Goal: Consume media (video, audio): Watch videos, listen to music or podcasts

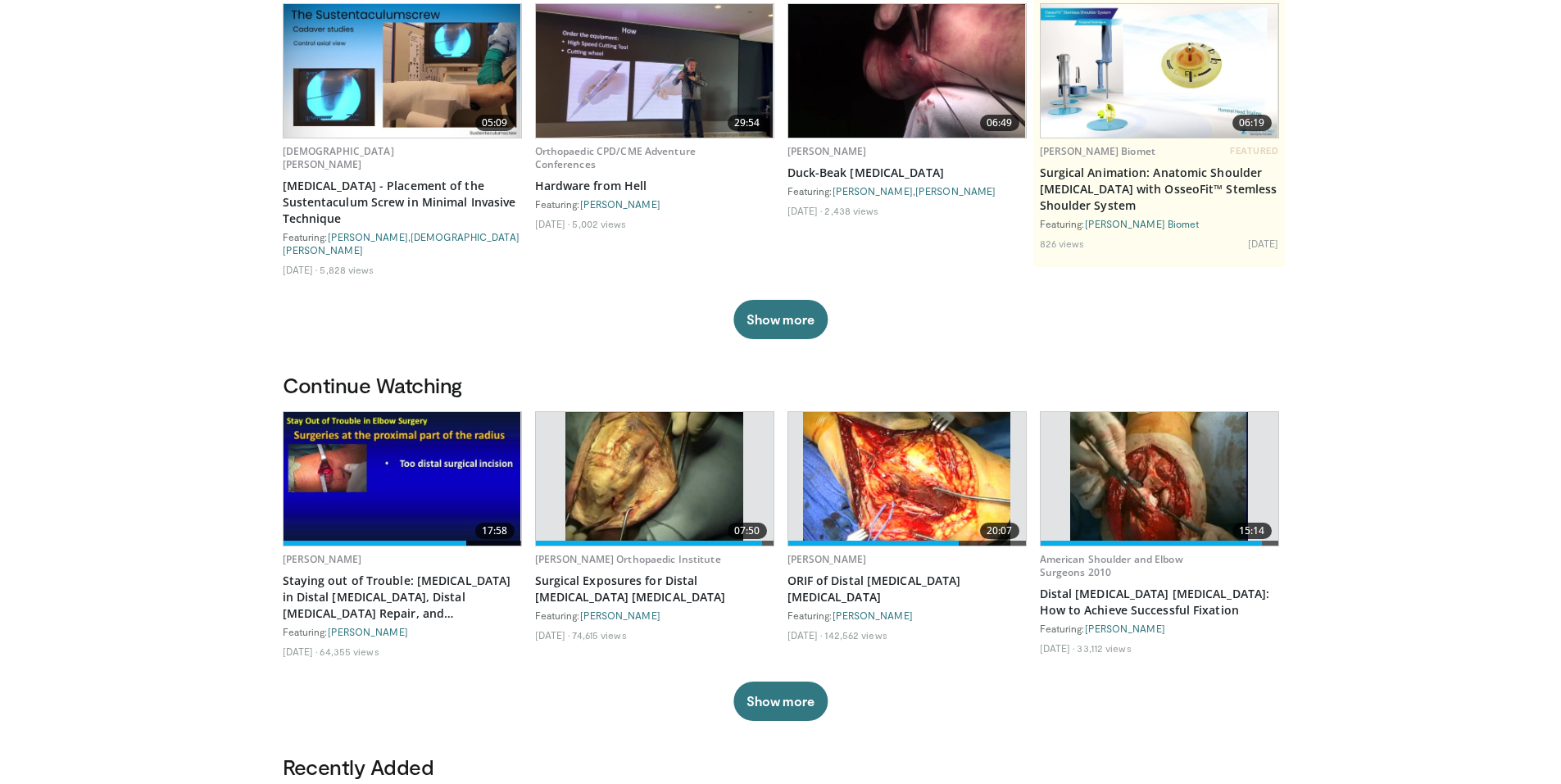
scroll to position [164, 0]
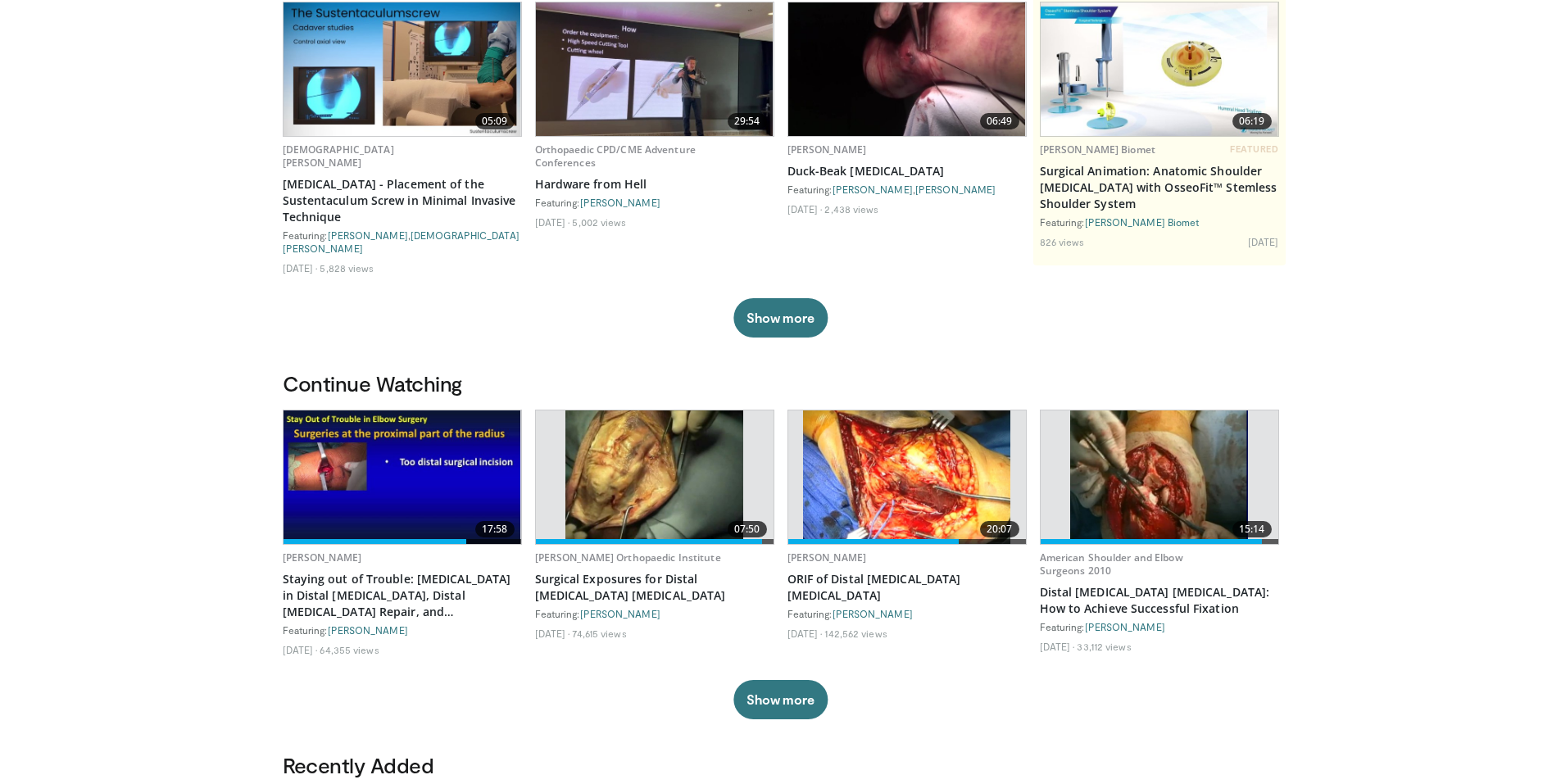
click at [428, 446] on img at bounding box center [402, 476] width 238 height 133
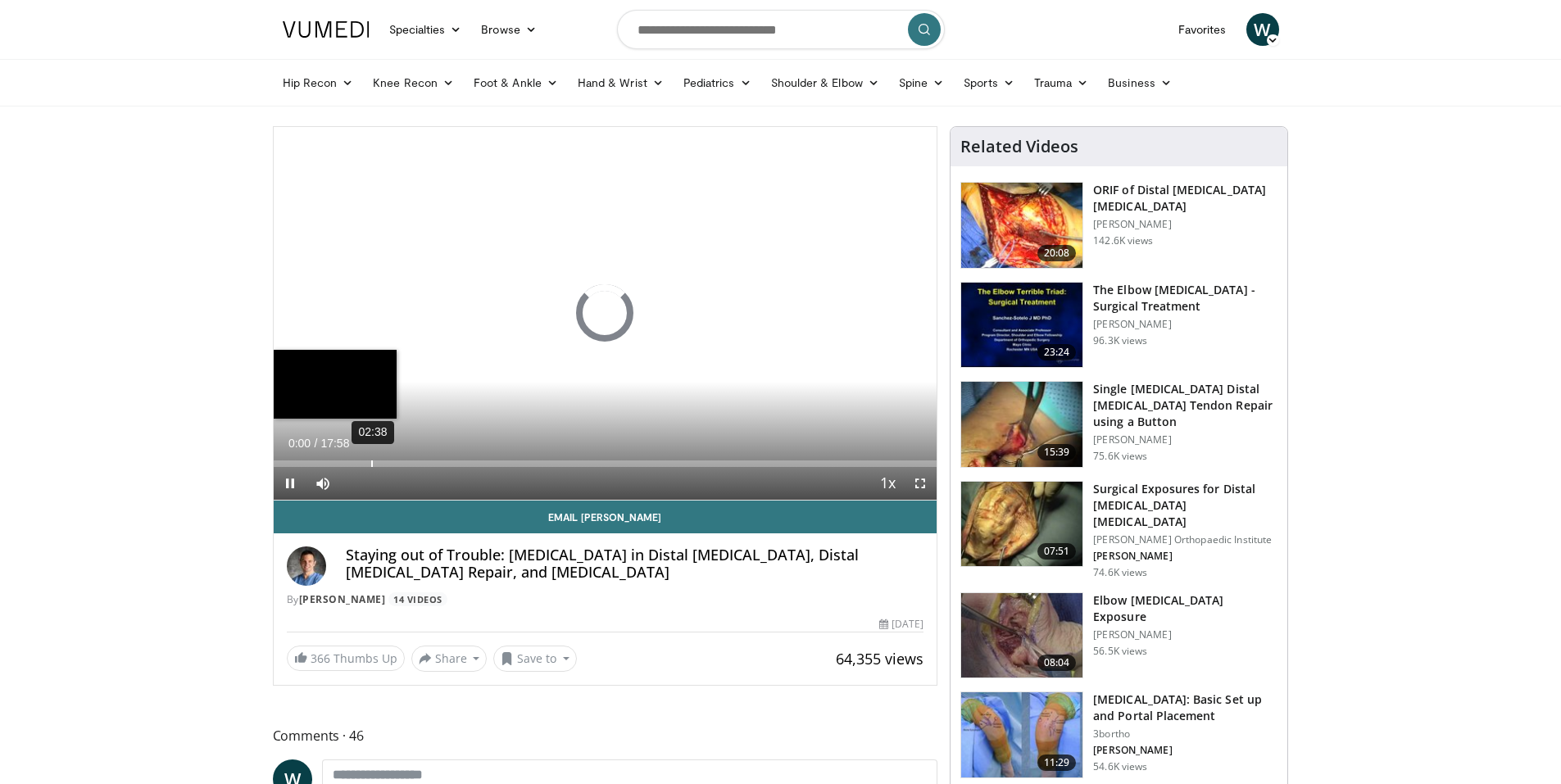
click at [371, 462] on div "02:38" at bounding box center [372, 464] width 2 height 6
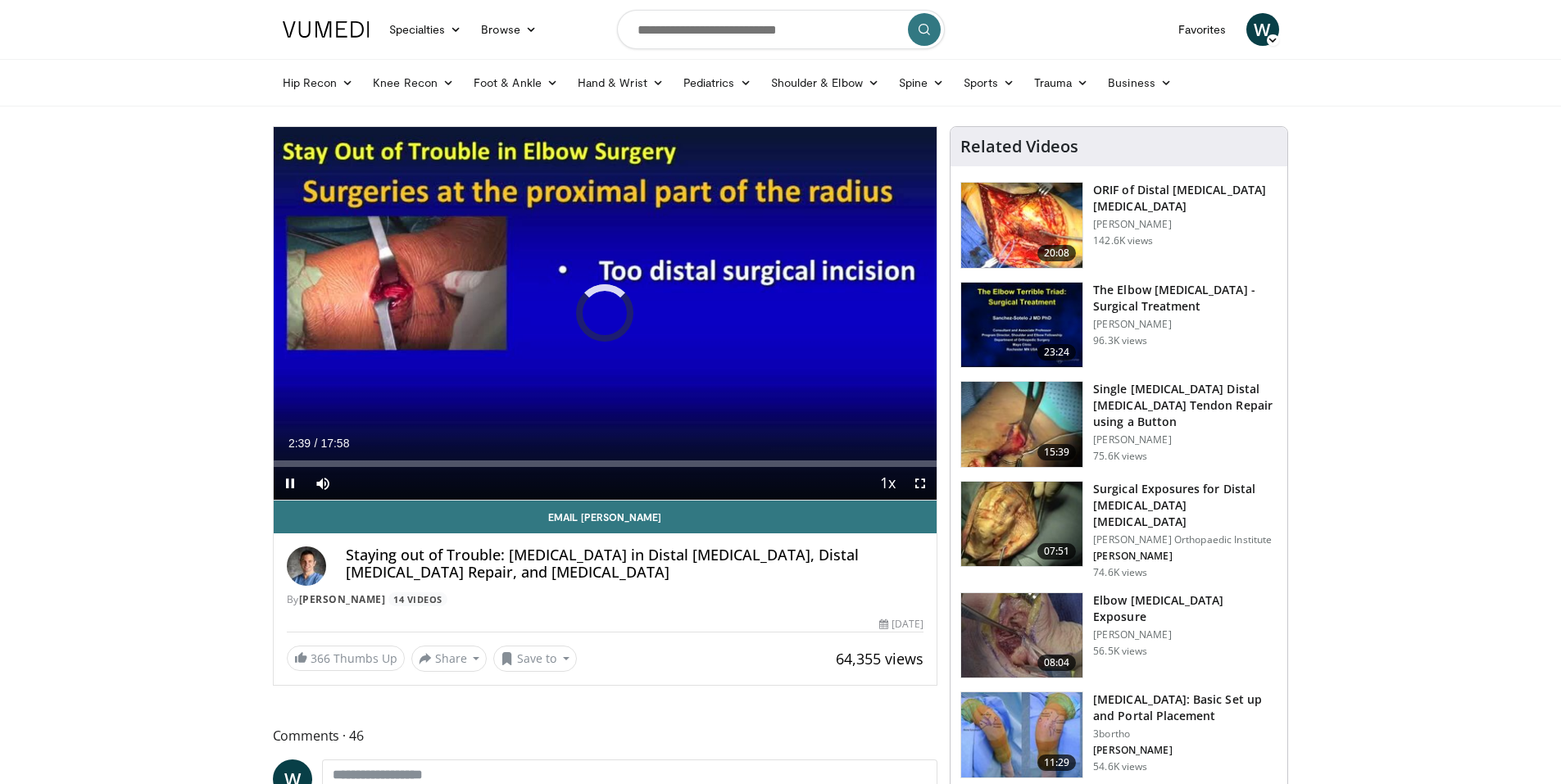
click at [918, 486] on video-js "**********" at bounding box center [606, 314] width 664 height 374
click at [928, 481] on span "Video Player" at bounding box center [920, 484] width 33 height 33
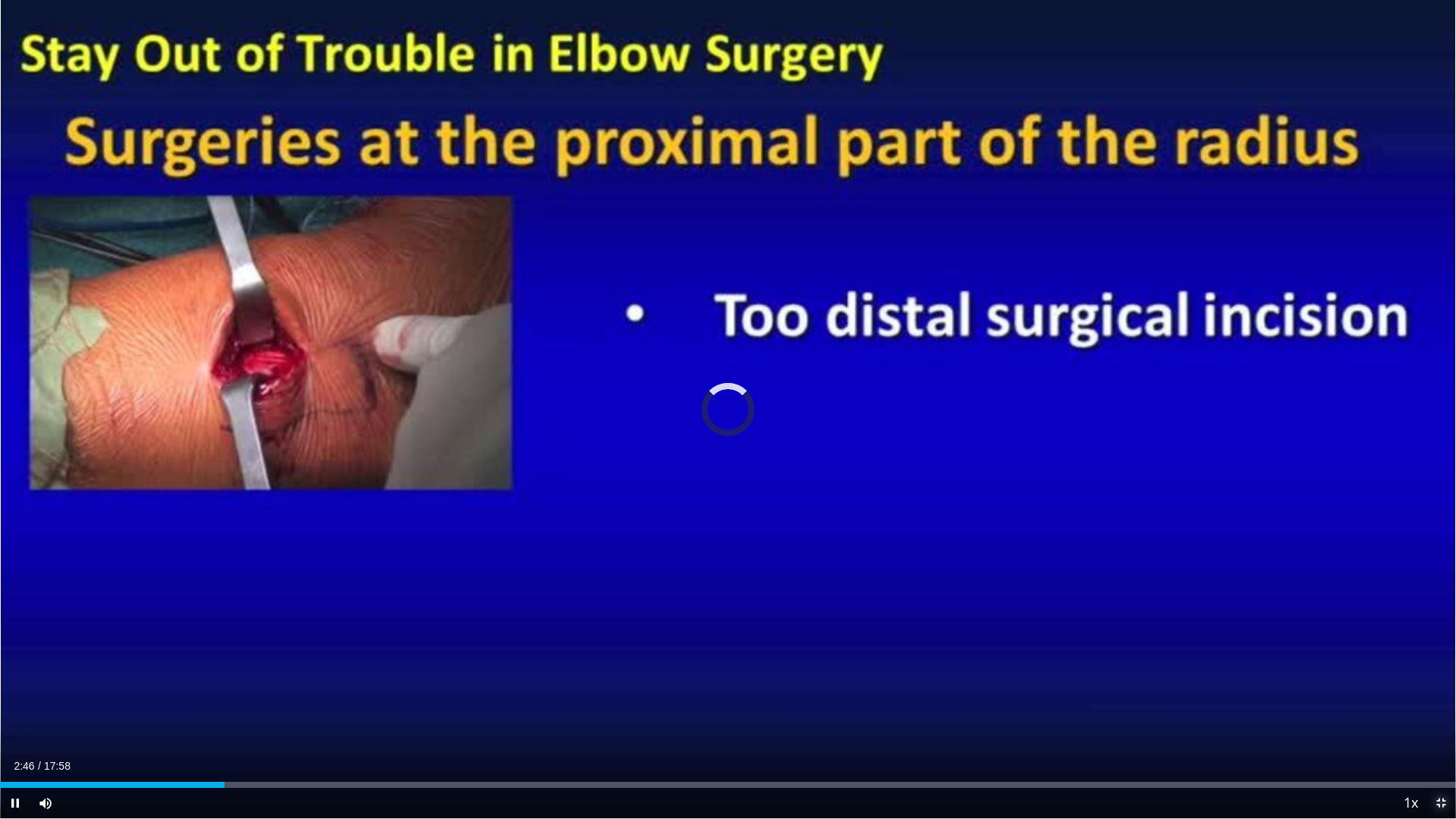
click at [1441, 725] on span "Video Player" at bounding box center [1441, 803] width 30 height 30
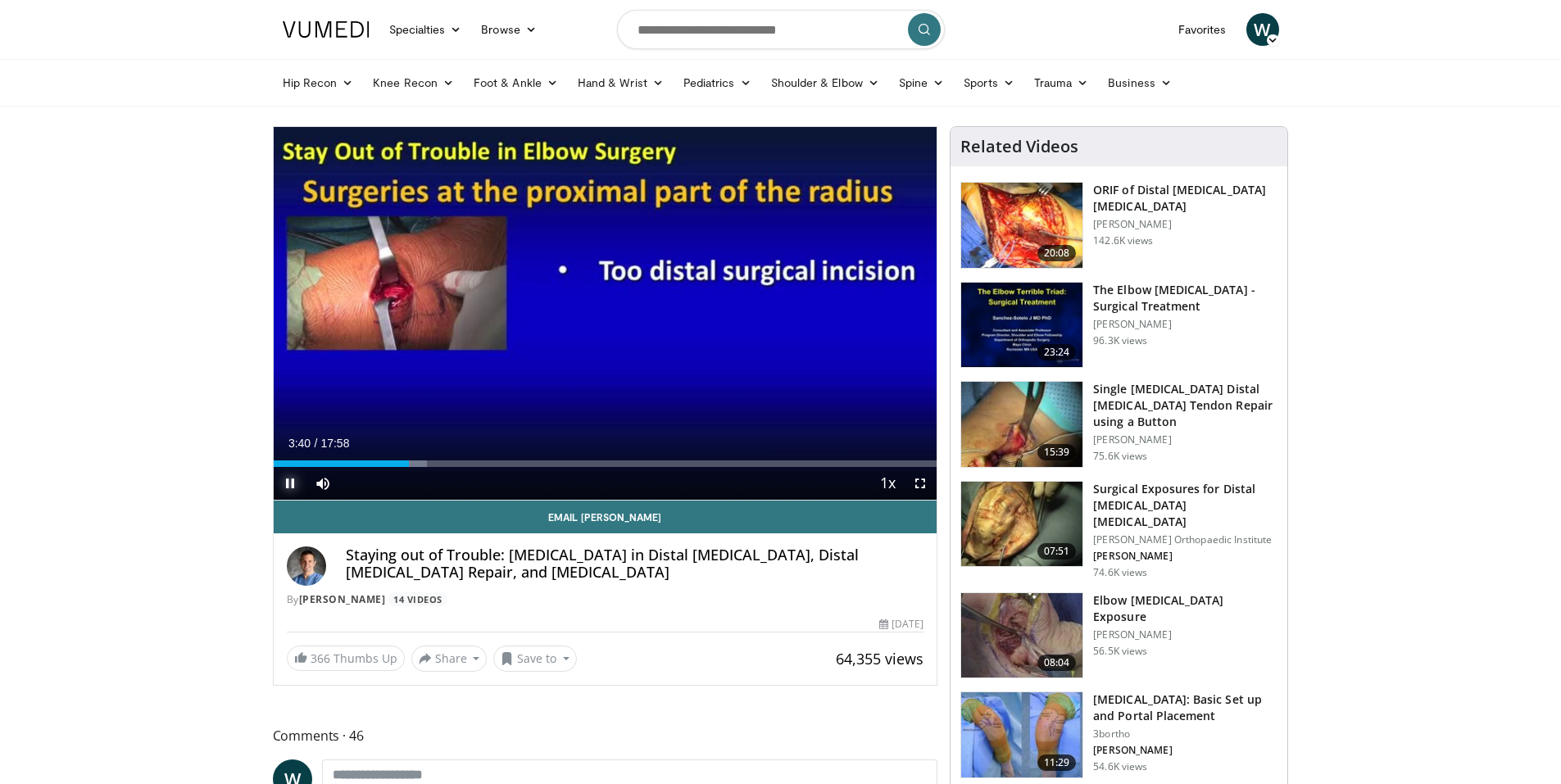
click at [290, 482] on span "Video Player" at bounding box center [290, 484] width 33 height 33
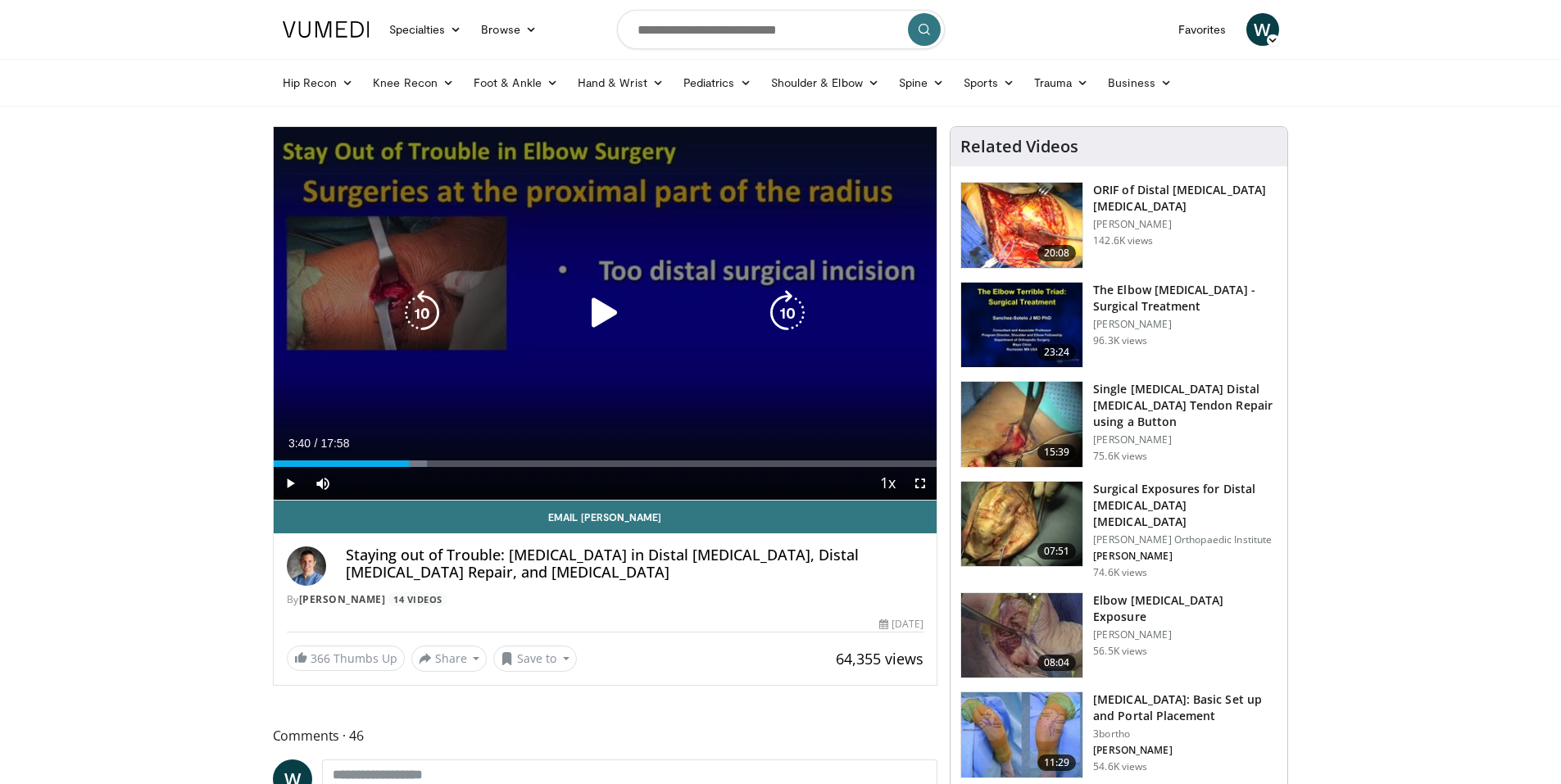
click at [600, 309] on icon "Video Player" at bounding box center [604, 313] width 46 height 46
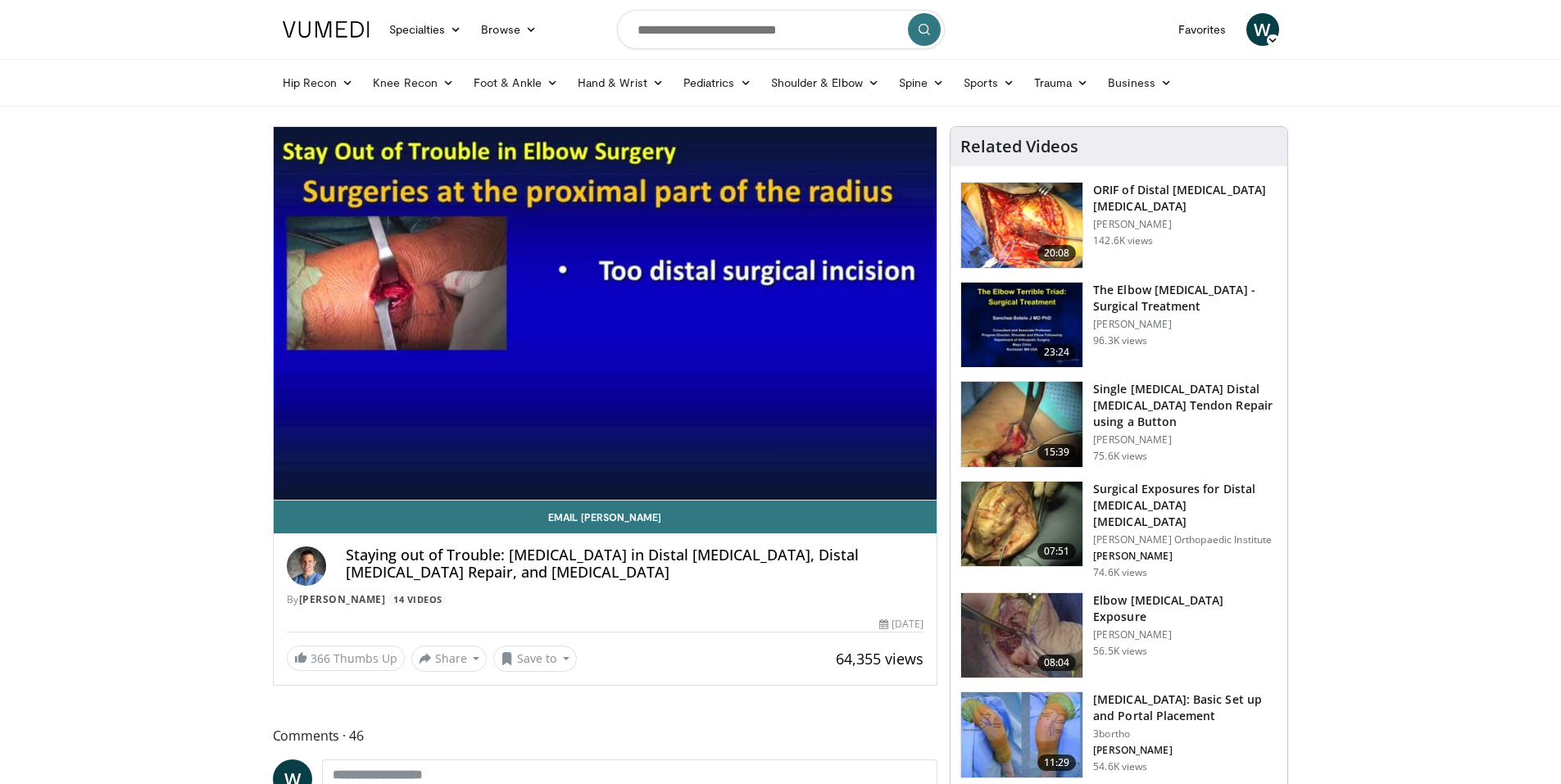
click at [1176, 403] on h3 "Single Incision Distal Biceps Tendon Repair using a Button" at bounding box center [1185, 406] width 184 height 49
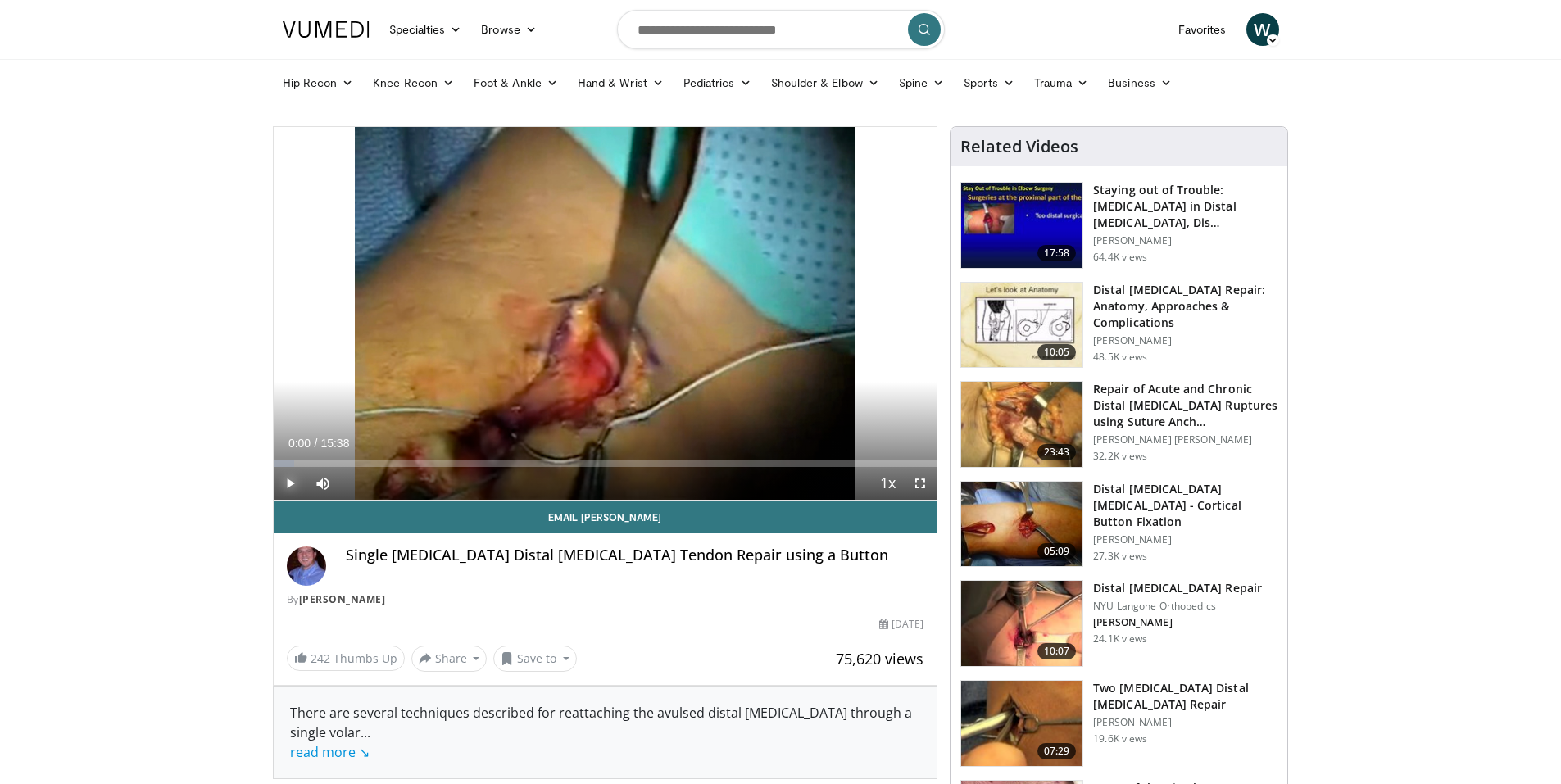
click at [284, 481] on span "Video Player" at bounding box center [290, 484] width 33 height 33
click at [455, 464] on div "Progress Bar" at bounding box center [456, 464] width 2 height 6
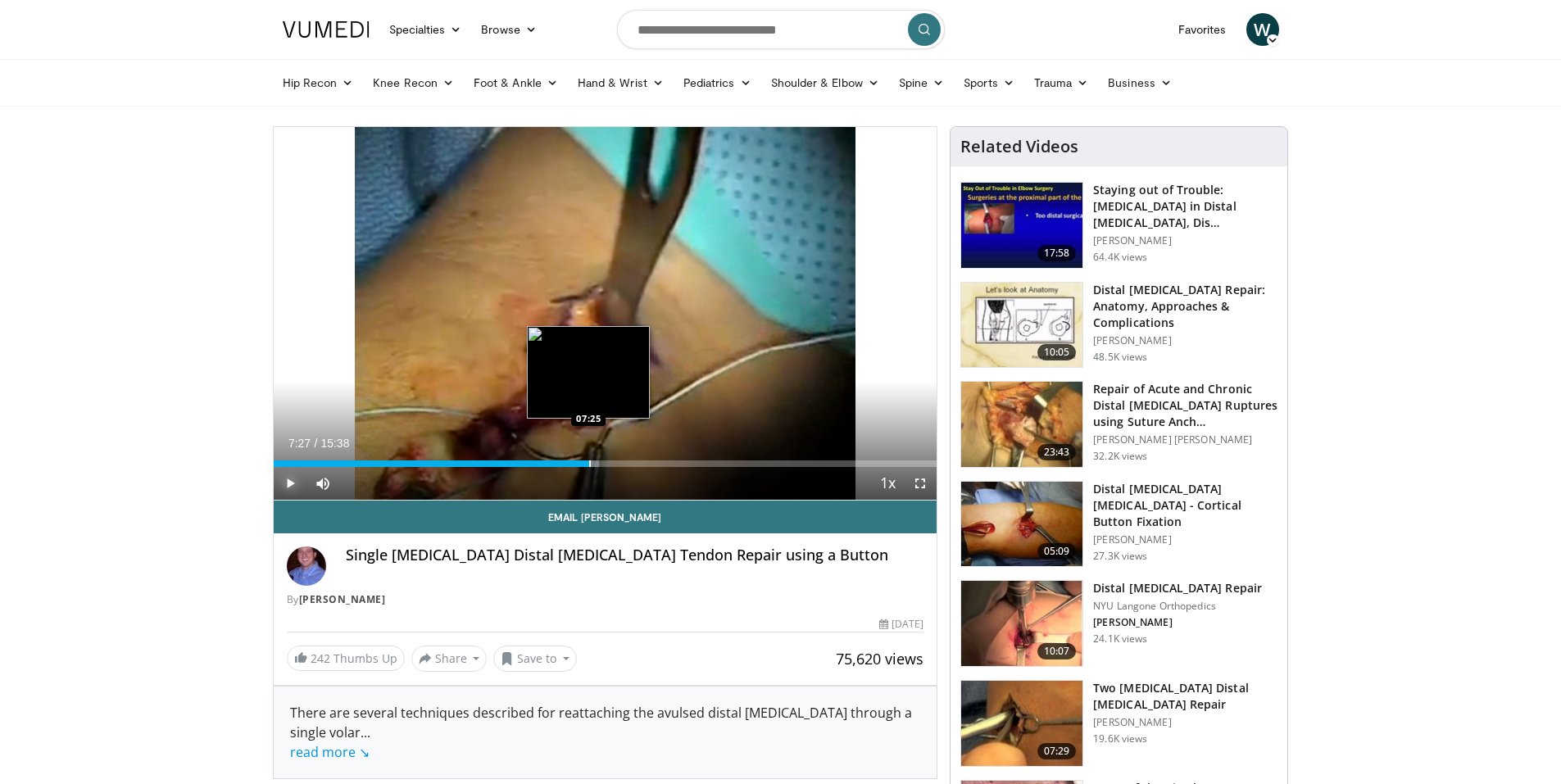
click at [589, 462] on div "Progress Bar" at bounding box center [590, 464] width 2 height 6
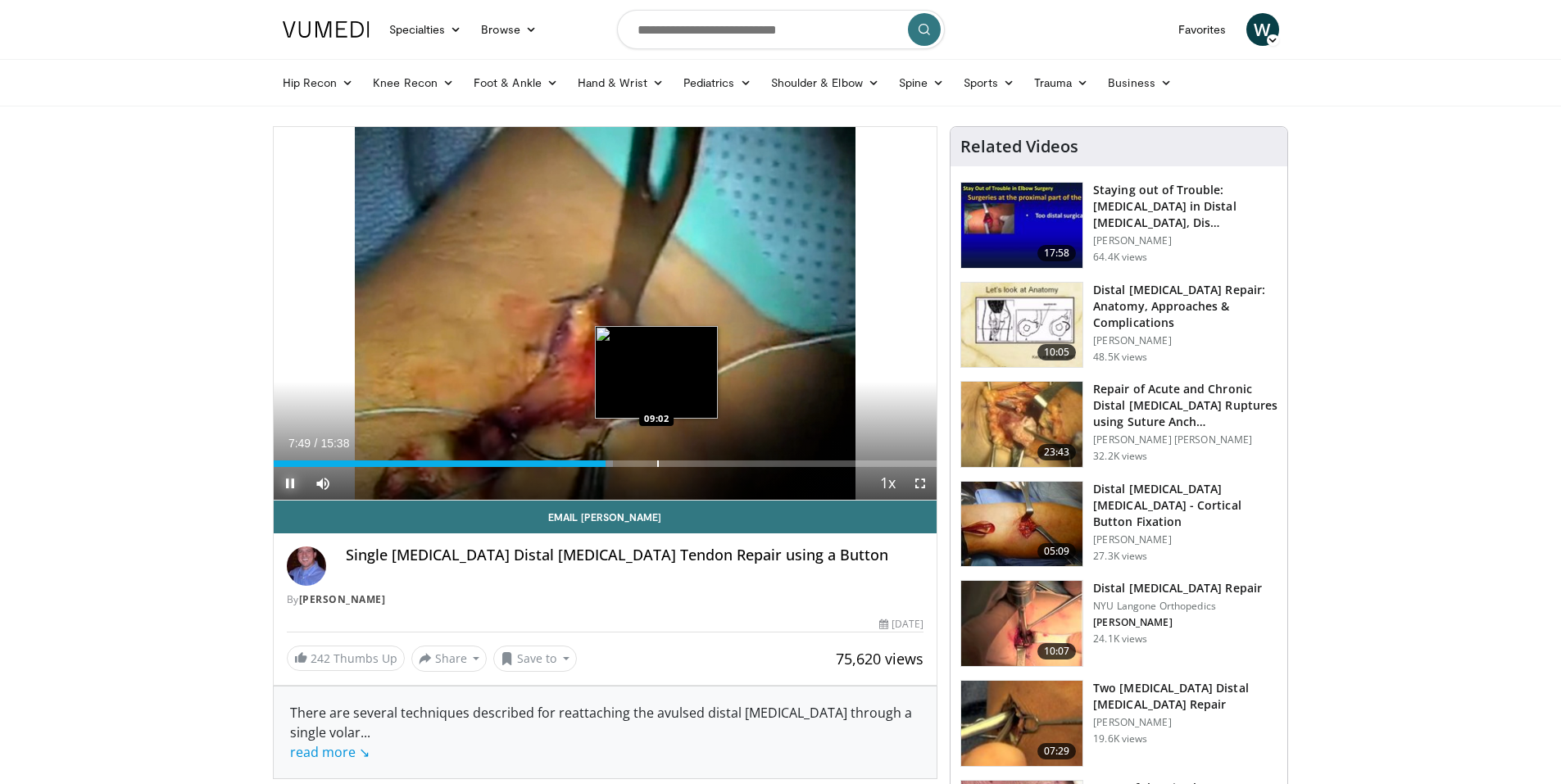
click at [657, 463] on div "Progress Bar" at bounding box center [658, 464] width 2 height 6
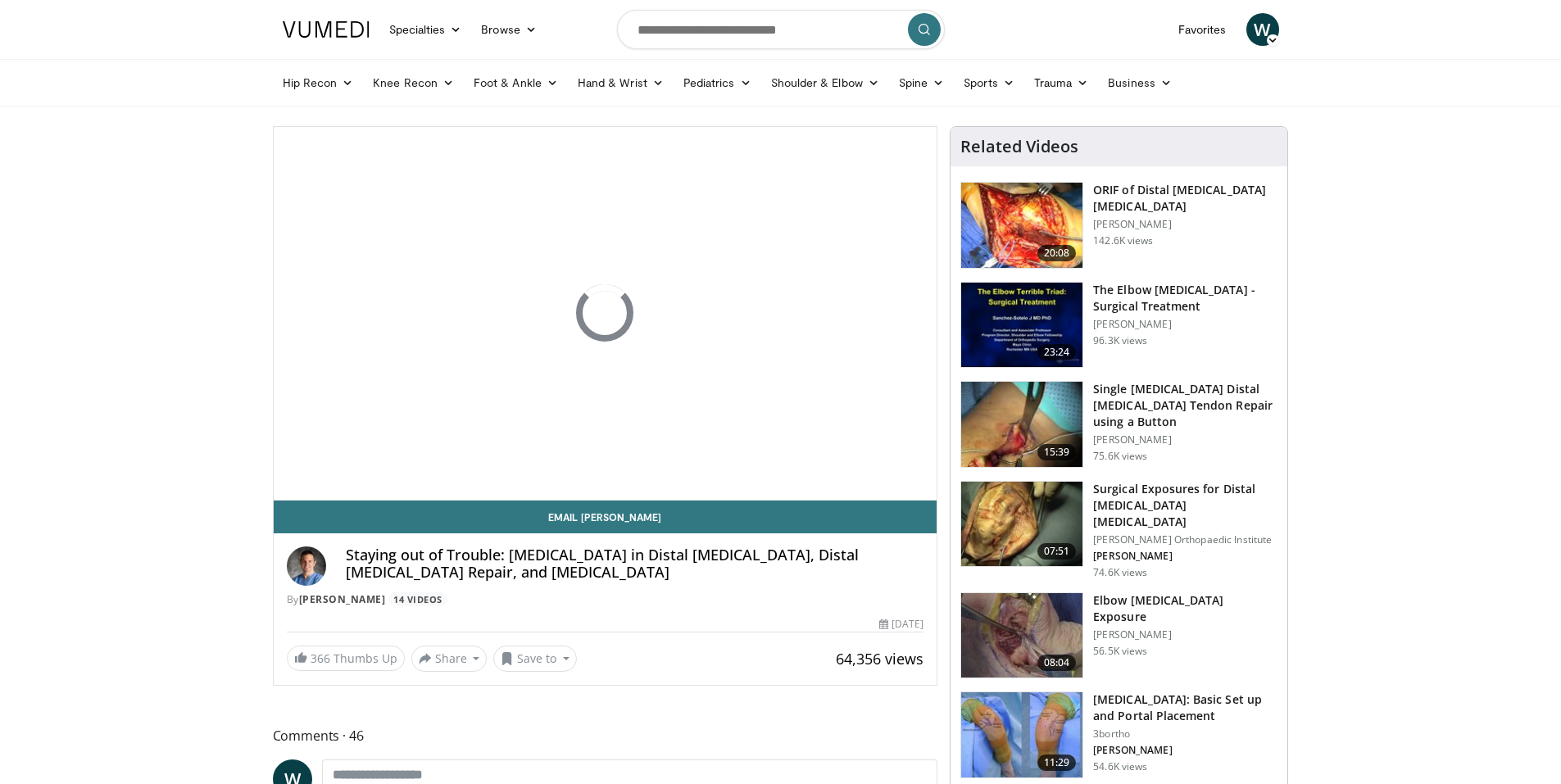
click at [1195, 186] on h3 "ORIF of Distal [MEDICAL_DATA] [MEDICAL_DATA]" at bounding box center [1185, 198] width 184 height 33
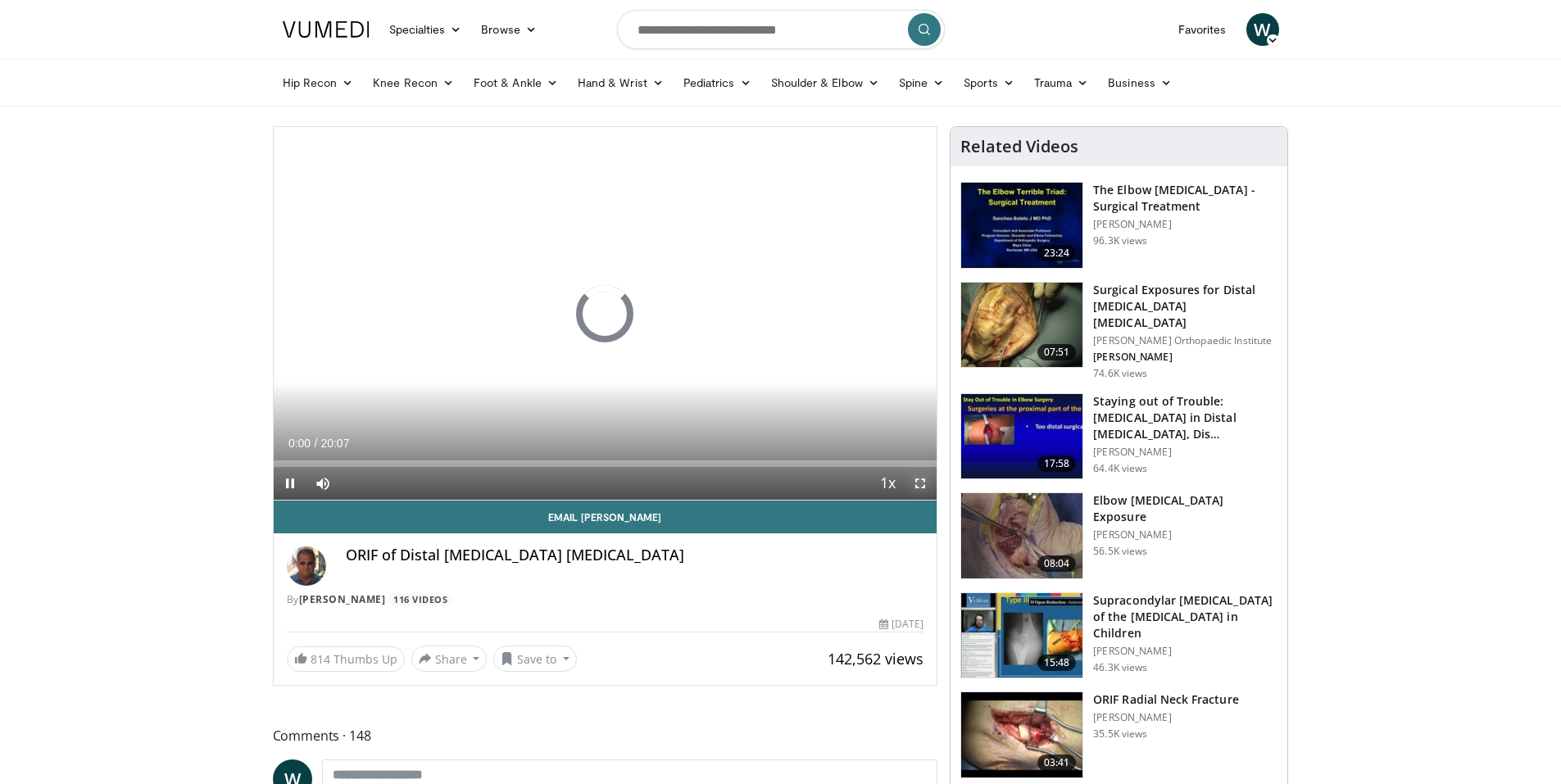
click at [927, 489] on span "Video Player" at bounding box center [920, 484] width 33 height 33
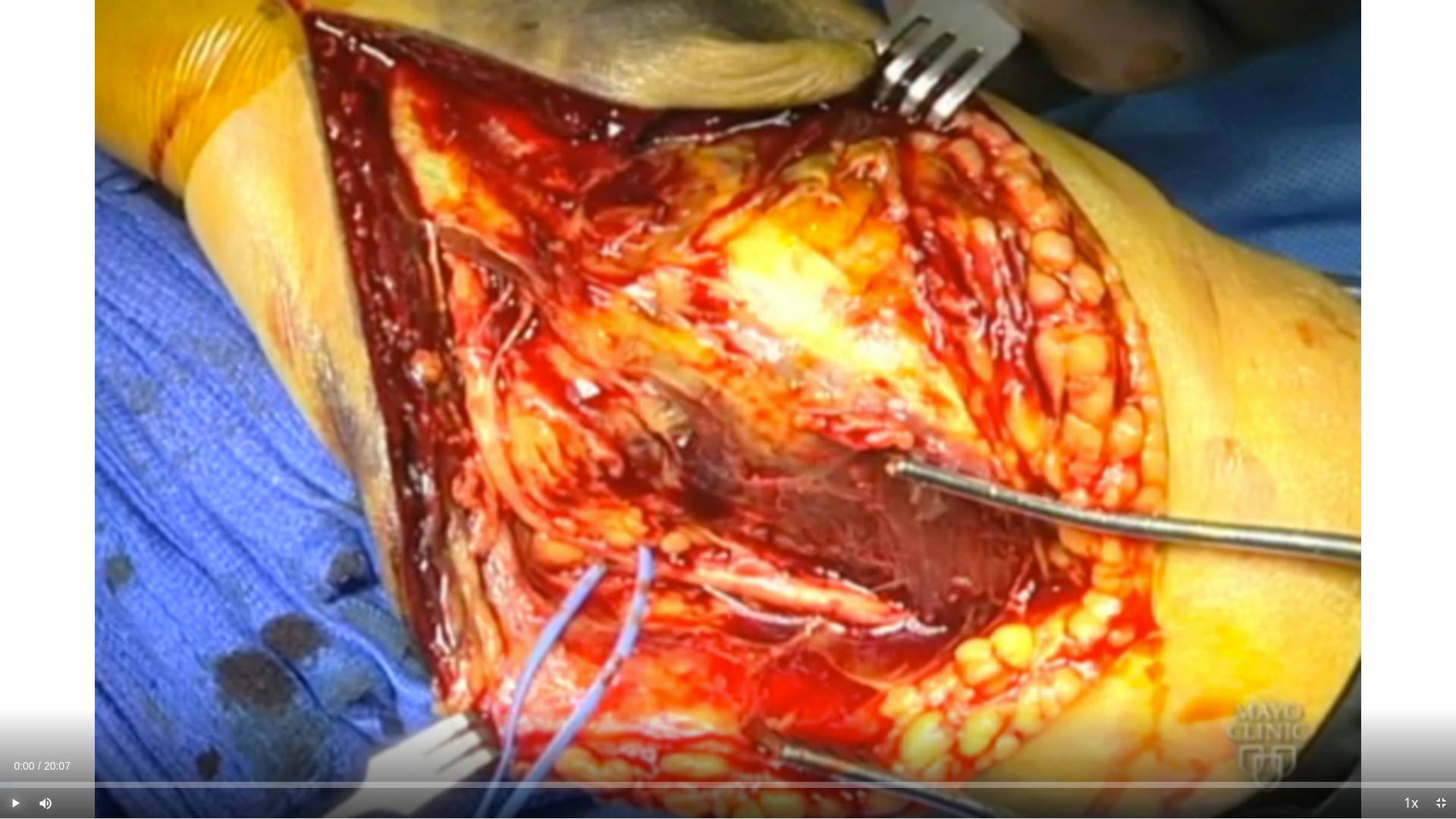
click at [8, 725] on span "Video Player" at bounding box center [15, 803] width 30 height 30
click at [676, 725] on div "Loaded : 1.64% 00:04 09:19" at bounding box center [728, 780] width 1456 height 14
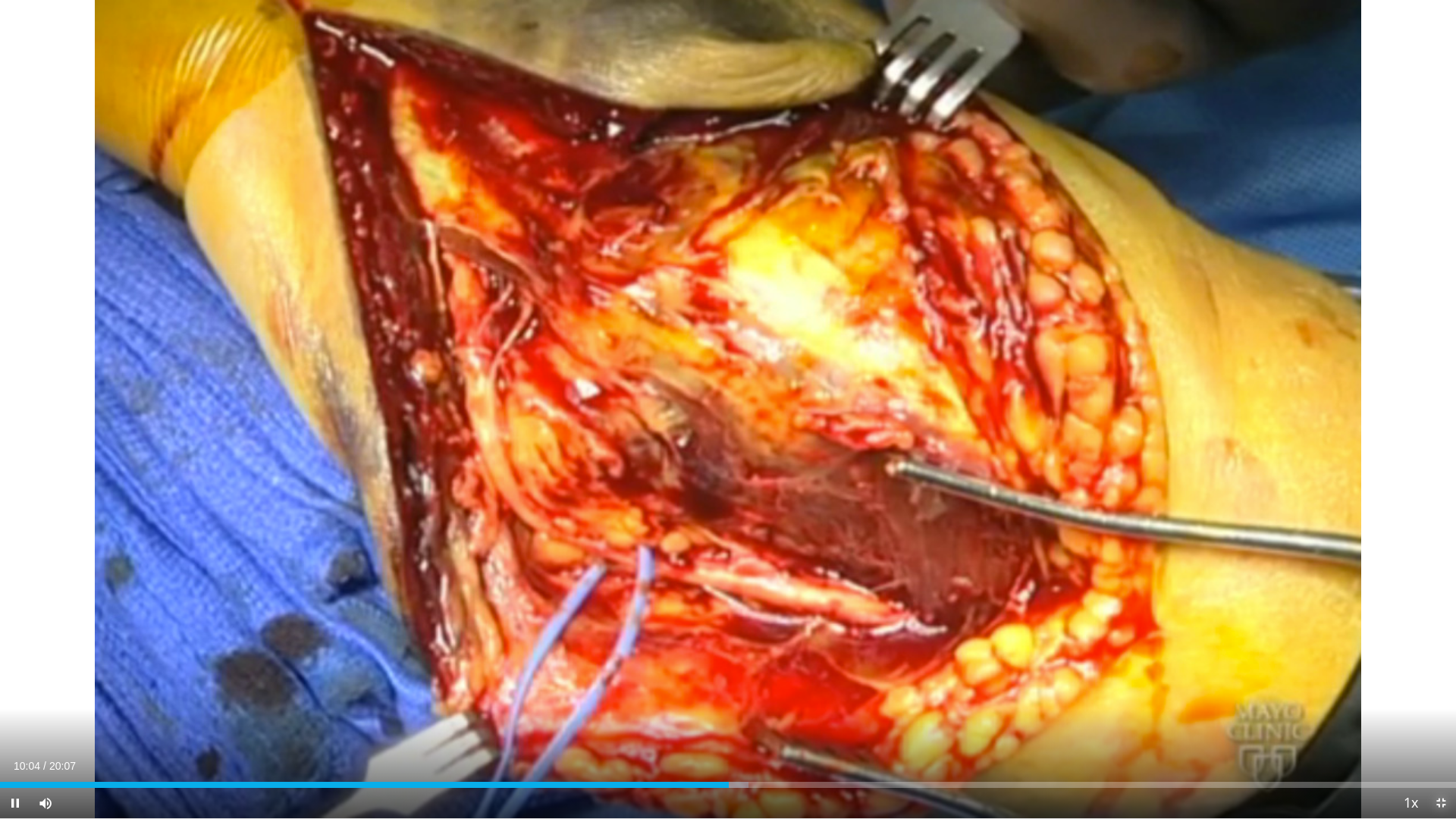
click at [1440, 725] on span "Video Player" at bounding box center [1441, 803] width 30 height 30
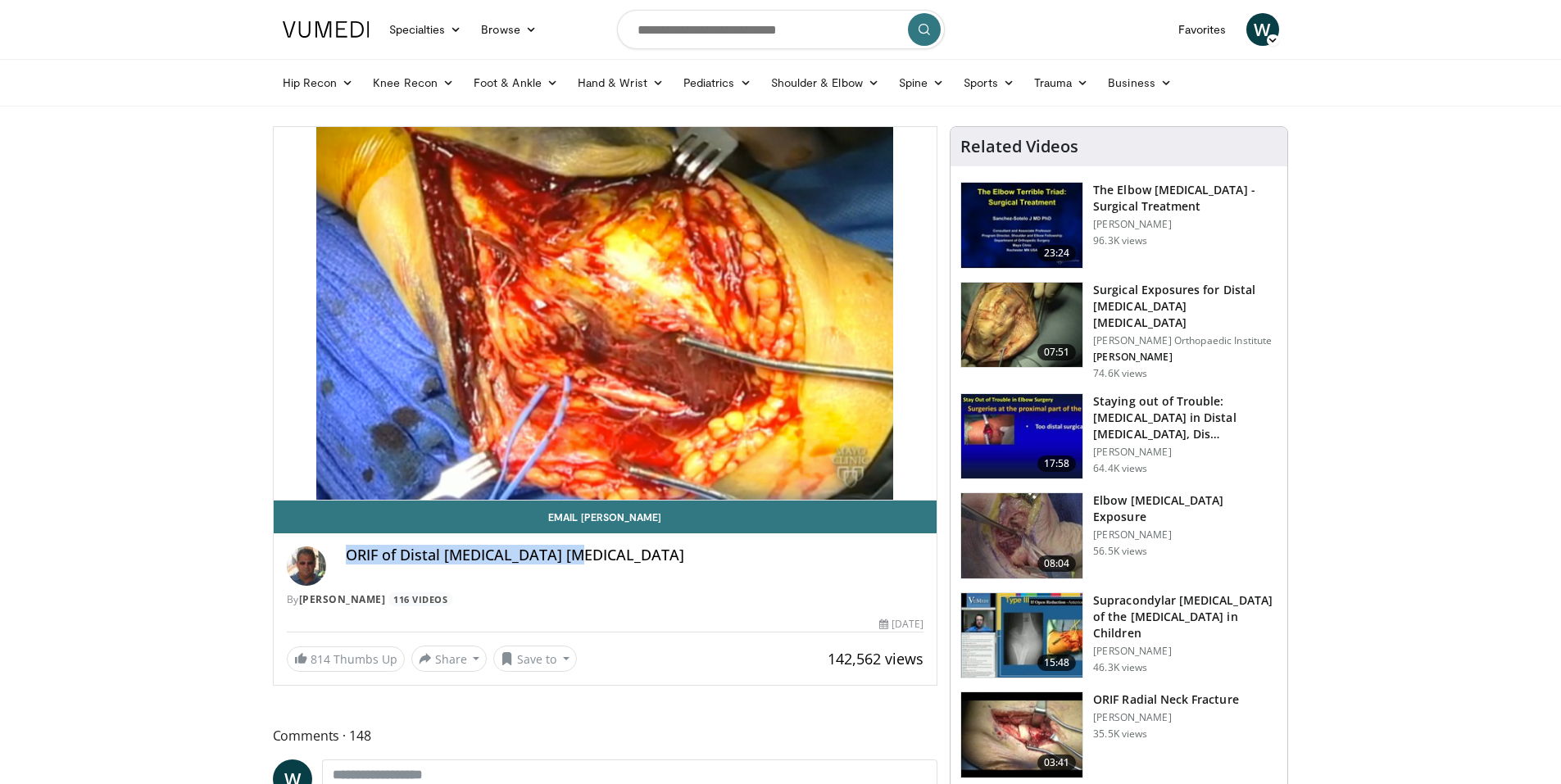
drag, startPoint x: 348, startPoint y: 555, endPoint x: 620, endPoint y: 578, distance: 273.0
click at [620, 578] on div "ORIF of Distal [MEDICAL_DATA] [MEDICAL_DATA]" at bounding box center [635, 565] width 579 height 39
copy h4 "ORIF of Distal [MEDICAL_DATA] [MEDICAL_DATA]"
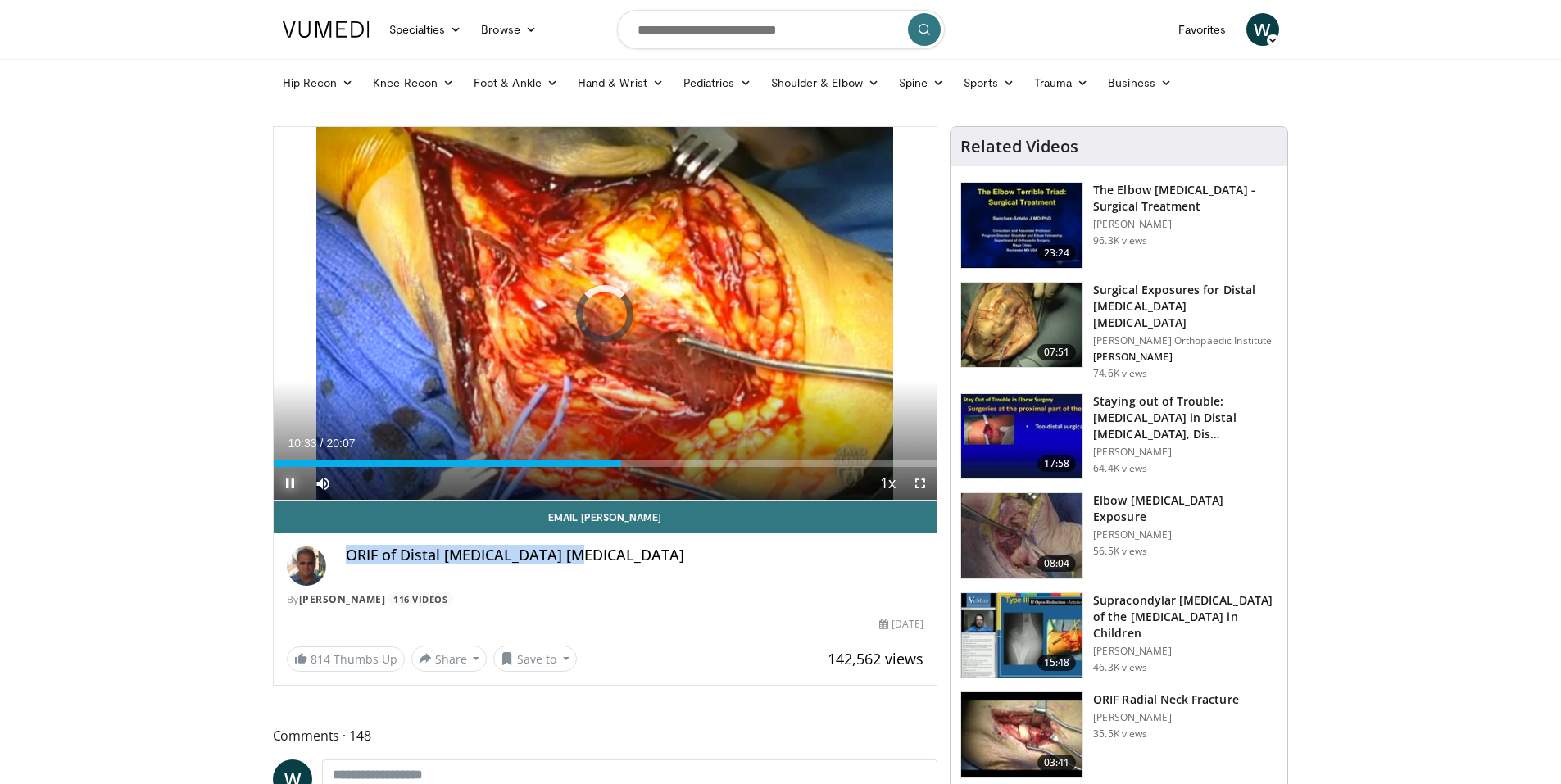
click at [291, 486] on span "Video Player" at bounding box center [290, 484] width 33 height 33
